Goal: Information Seeking & Learning: Learn about a topic

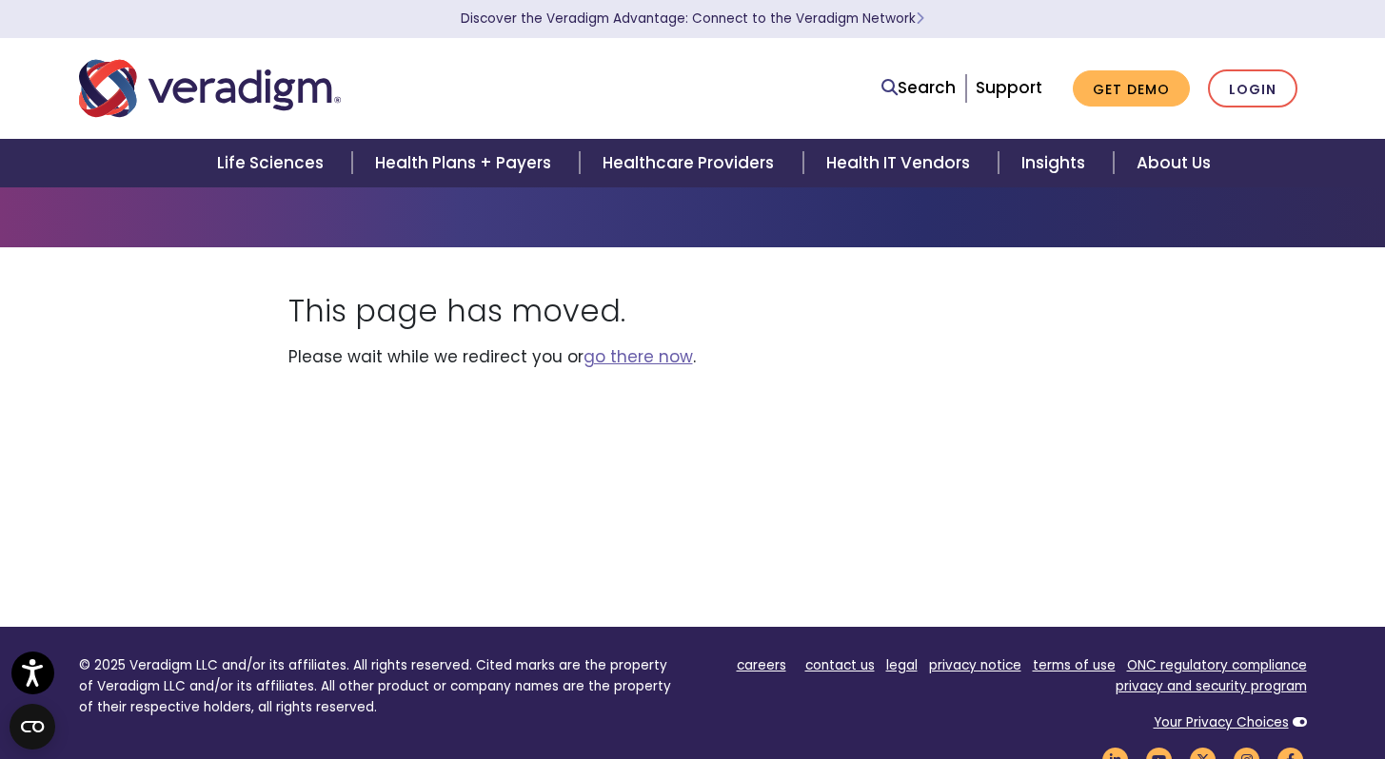
click at [630, 357] on link "go there now" at bounding box center [637, 356] width 109 height 23
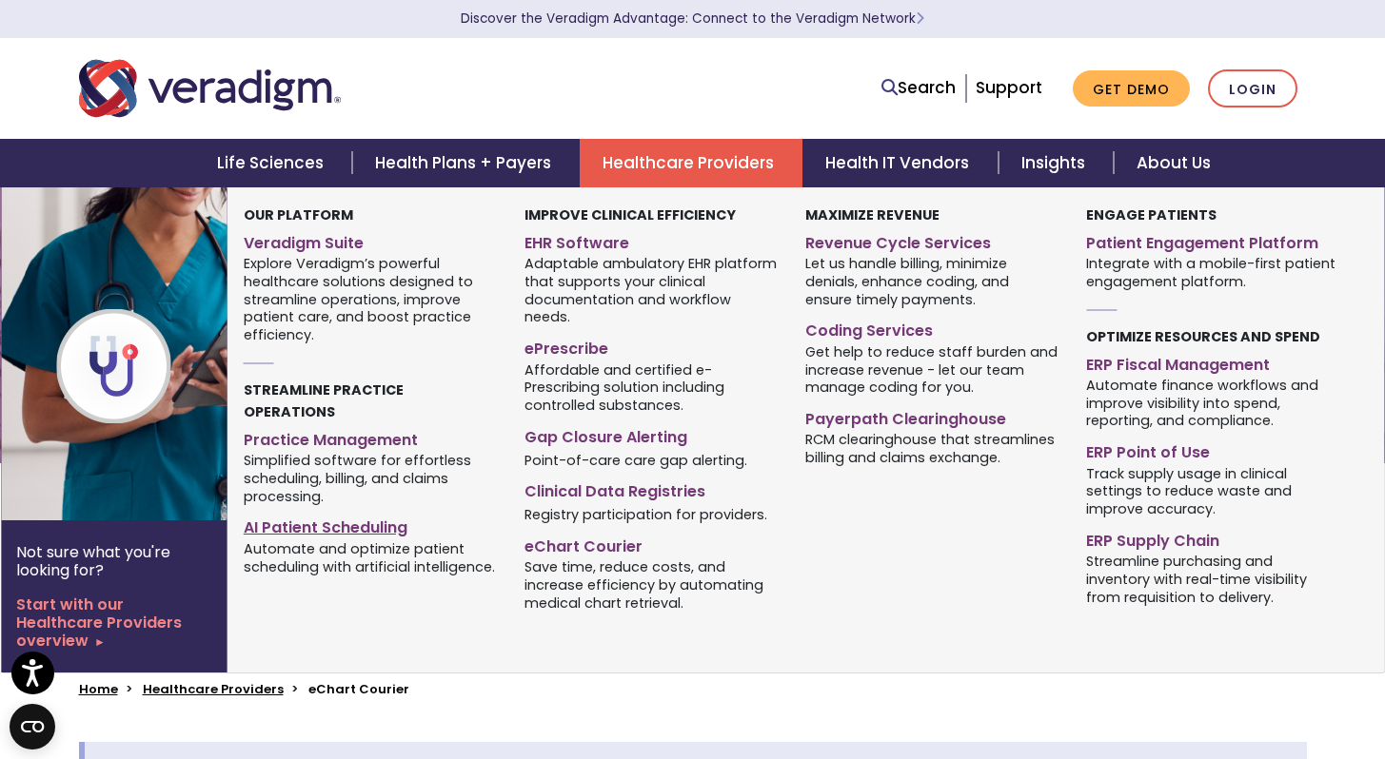
click at [372, 511] on link "AI Patient Scheduling" at bounding box center [370, 525] width 252 height 28
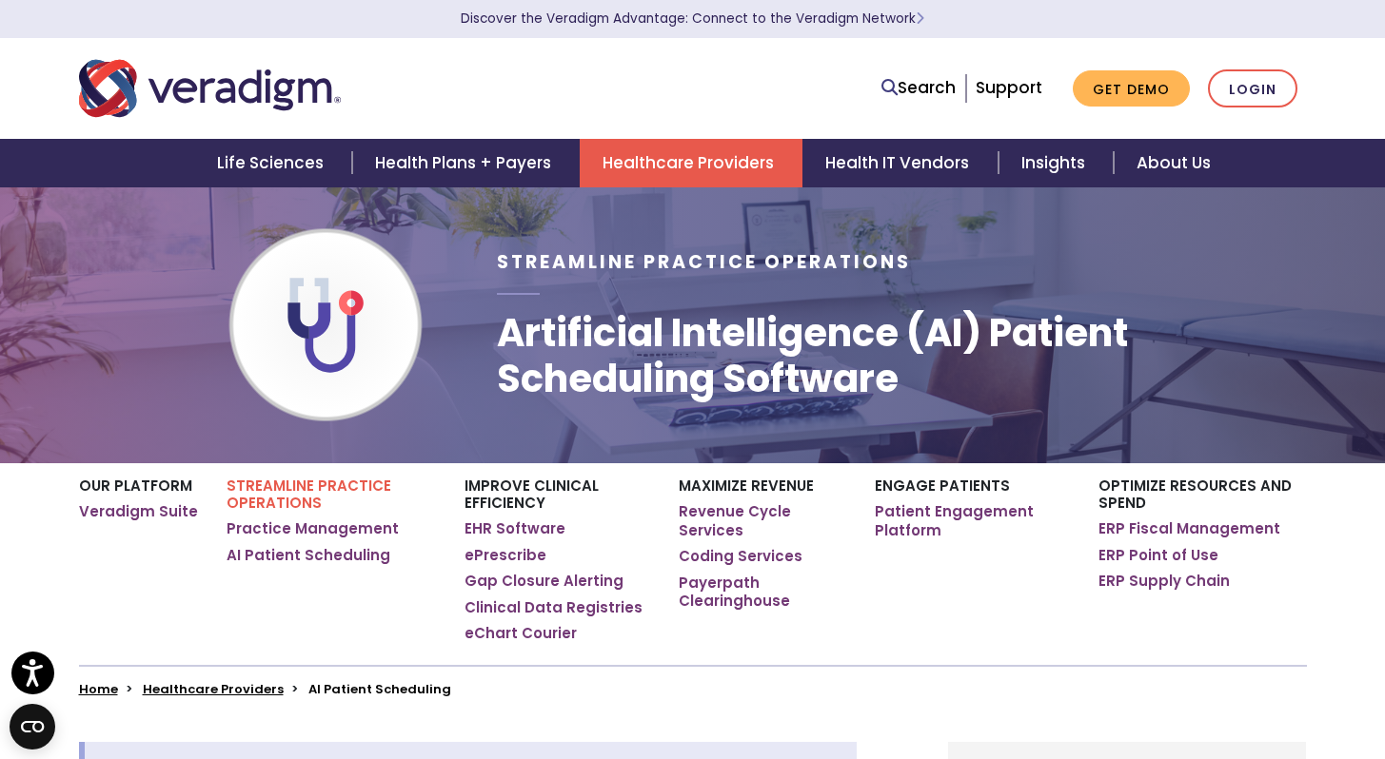
click at [518, 383] on h1 "Artificial Intelligence (AI) Patient Scheduling Software" at bounding box center [901, 355] width 809 height 91
click at [381, 332] on img at bounding box center [325, 325] width 285 height 95
click at [287, 560] on link "AI Patient Scheduling" at bounding box center [308, 555] width 164 height 19
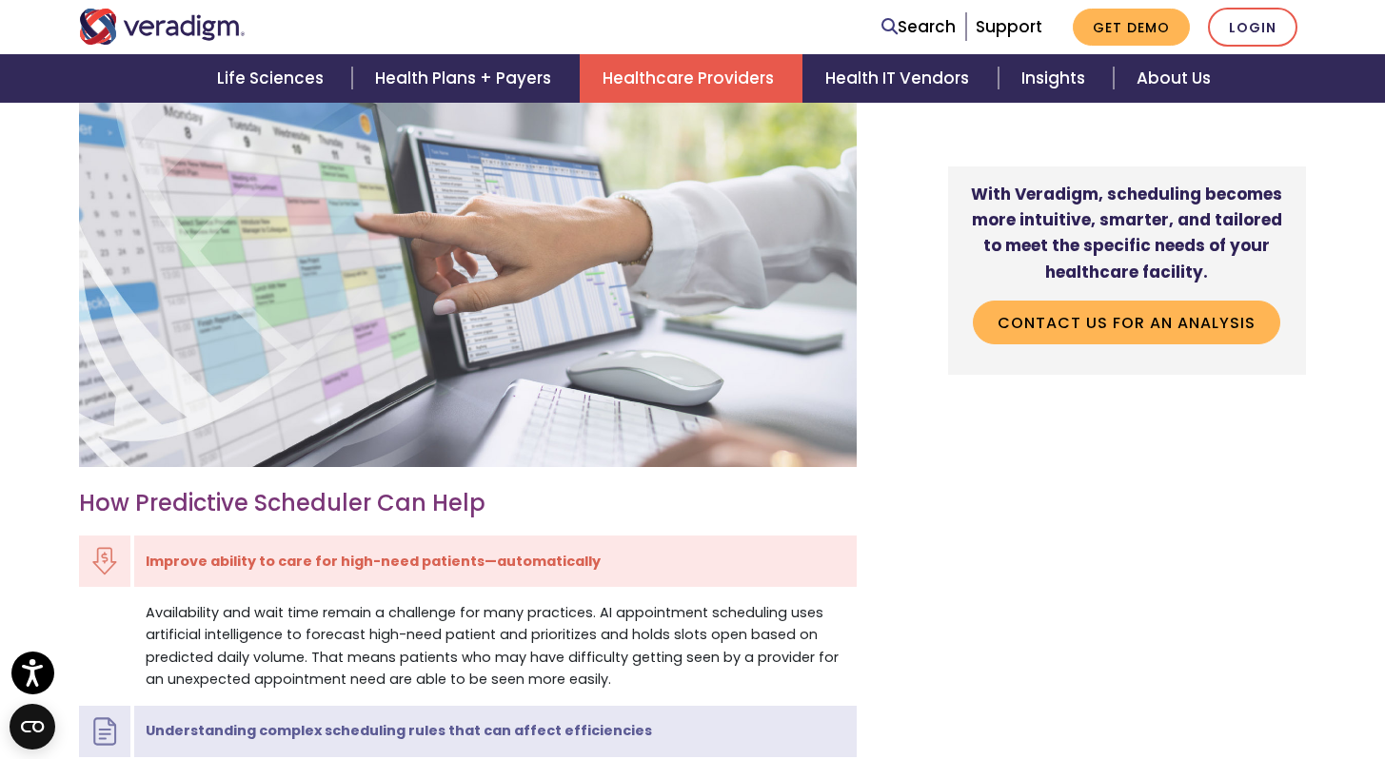
scroll to position [1400, 0]
